Goal: Find specific page/section: Find specific page/section

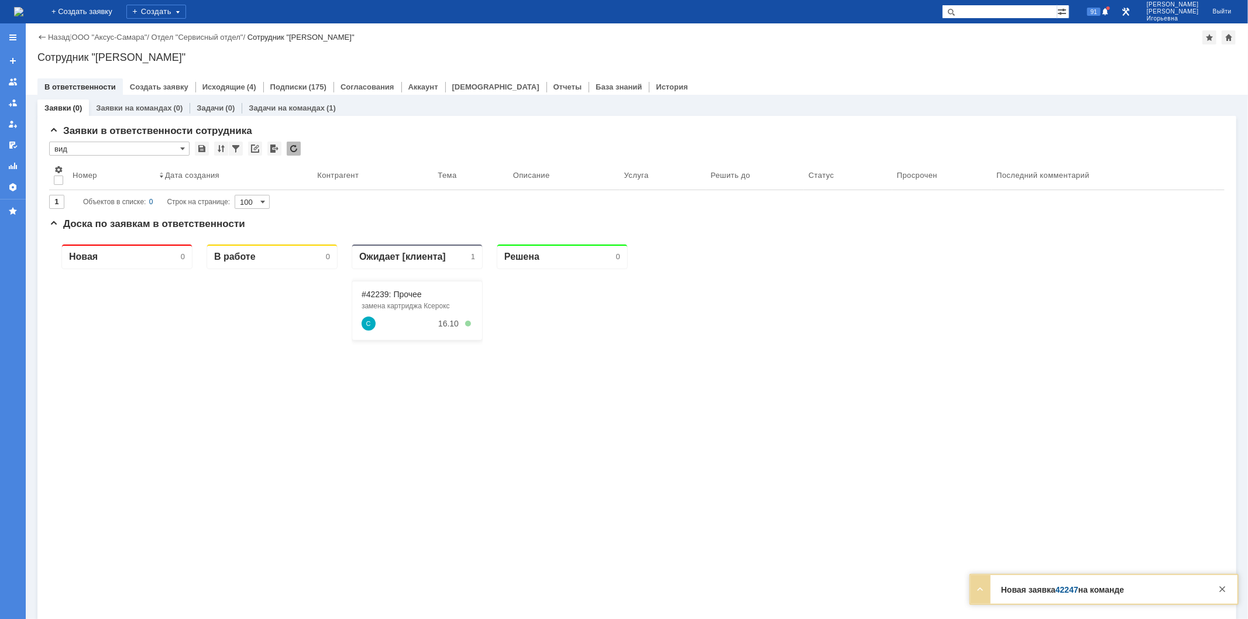
click at [1015, 12] on input "text" at bounding box center [999, 12] width 115 height 14
type input "[PERSON_NAME]"
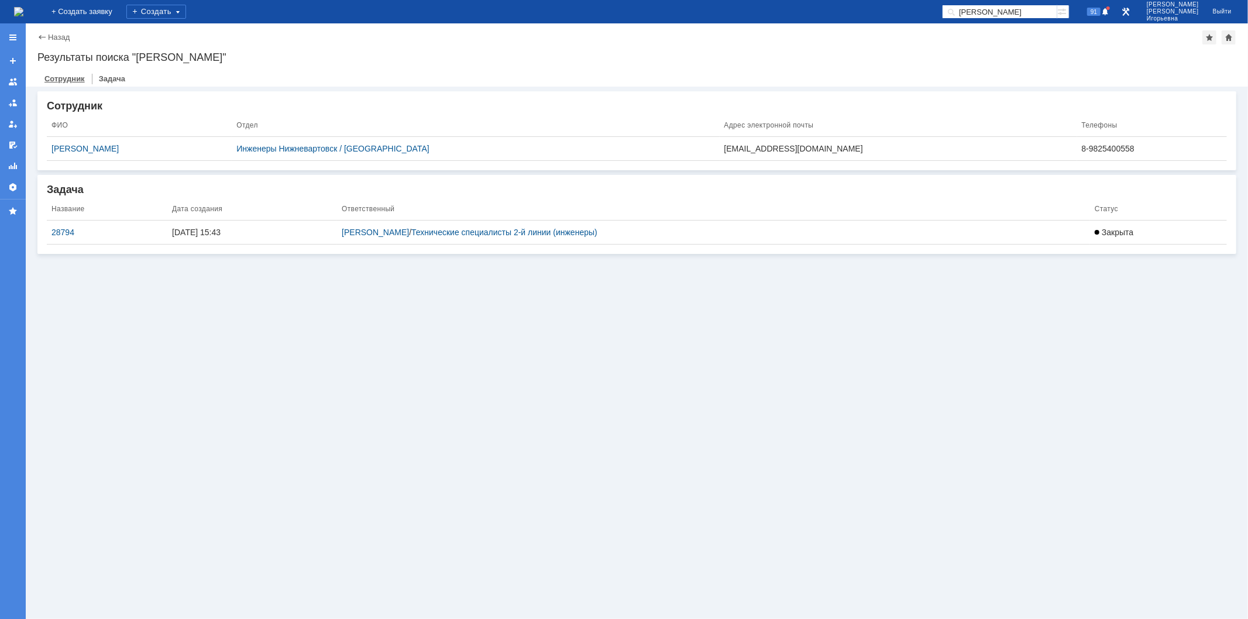
click at [64, 78] on link "Сотрудник" at bounding box center [64, 78] width 54 height 17
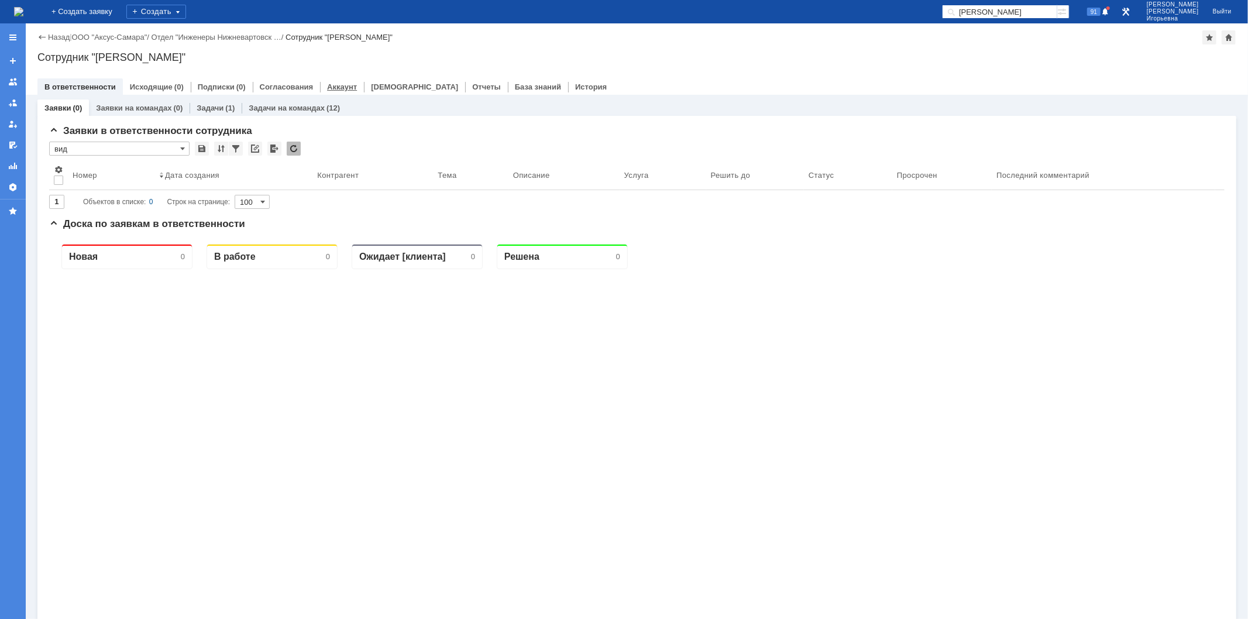
click at [327, 88] on link "Аккаунт" at bounding box center [342, 86] width 30 height 9
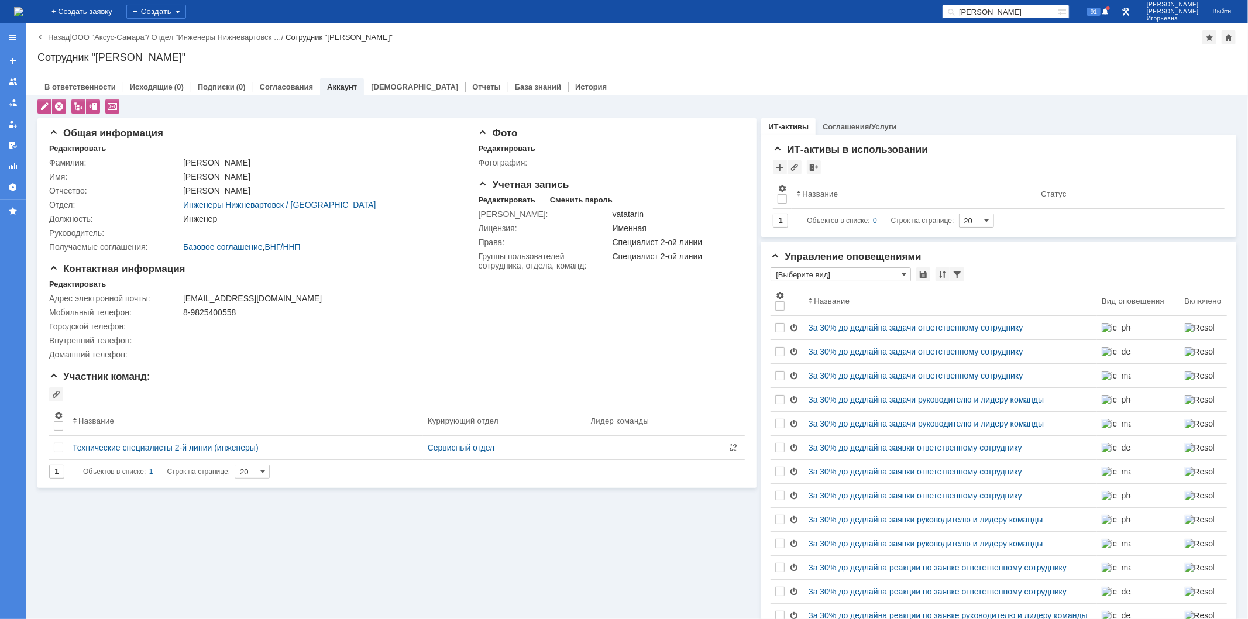
click at [23, 13] on img at bounding box center [18, 11] width 9 height 9
